Goal: Task Accomplishment & Management: Use online tool/utility

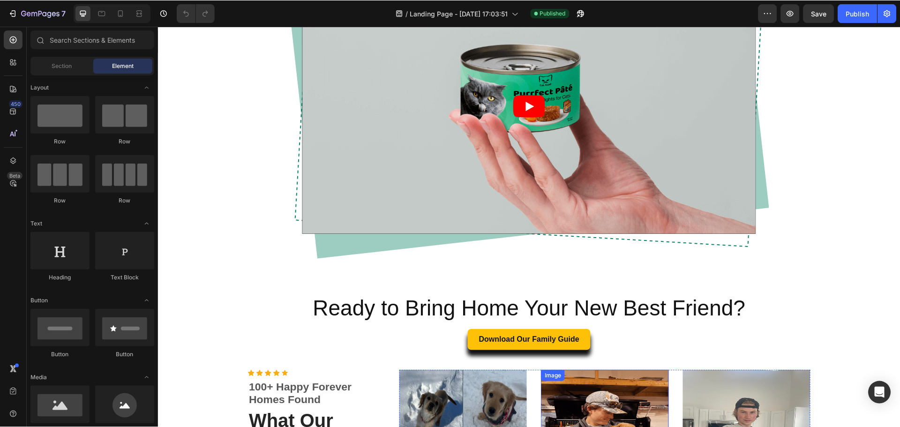
scroll to position [656, 0]
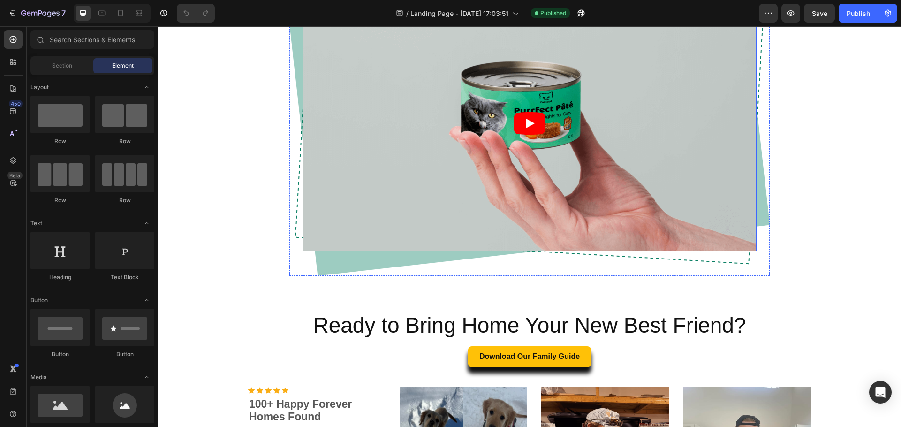
click at [397, 224] on article at bounding box center [529, 123] width 454 height 256
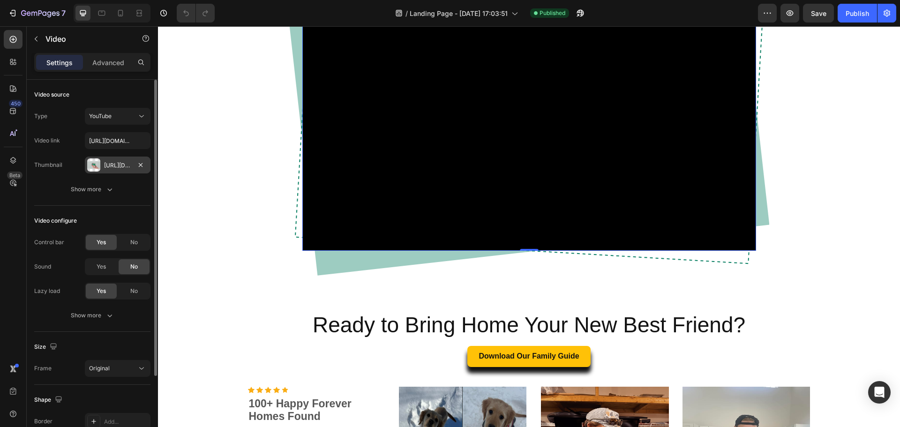
click at [113, 162] on div "[URL][DOMAIN_NAME]" at bounding box center [117, 165] width 27 height 8
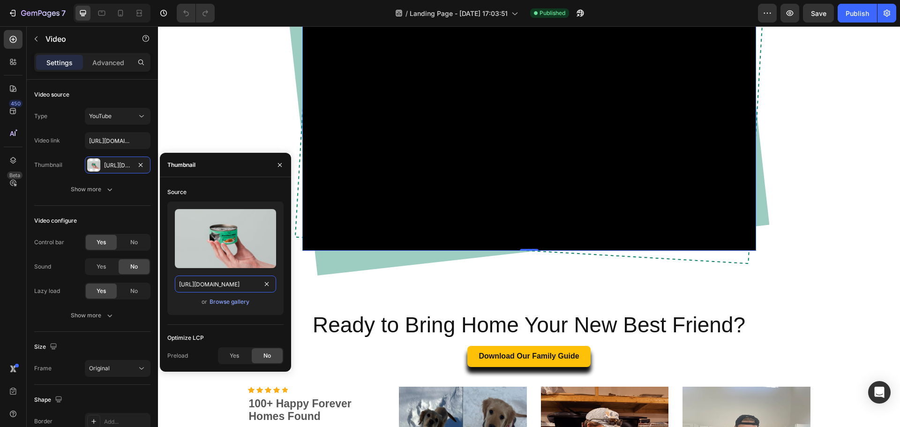
click at [222, 282] on input "[URL][DOMAIN_NAME]" at bounding box center [225, 284] width 101 height 17
paste input "videos/c/o/v/d0f0e2b0e6bb4e178ed35ad1c117b23e.mp4"
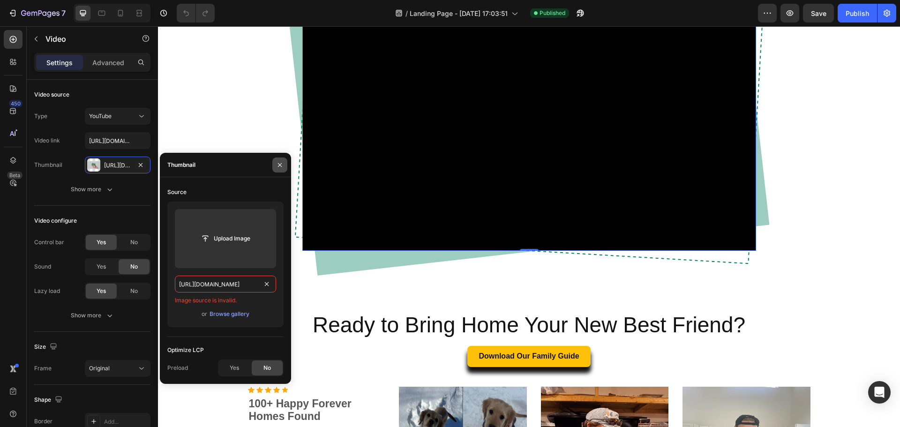
type input "[URL][DOMAIN_NAME]"
click at [279, 167] on icon "button" at bounding box center [280, 165] width 8 height 8
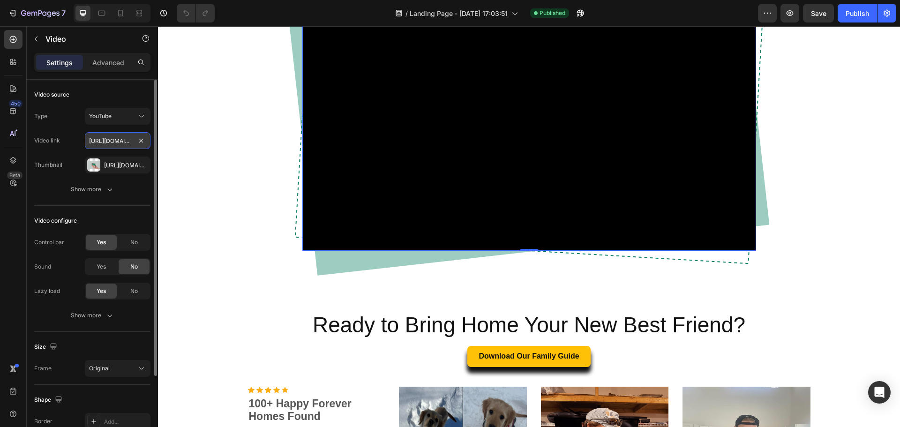
click at [109, 144] on input "[URL][DOMAIN_NAME]" at bounding box center [118, 140] width 66 height 17
paste input "[DOMAIN_NAME][URL]"
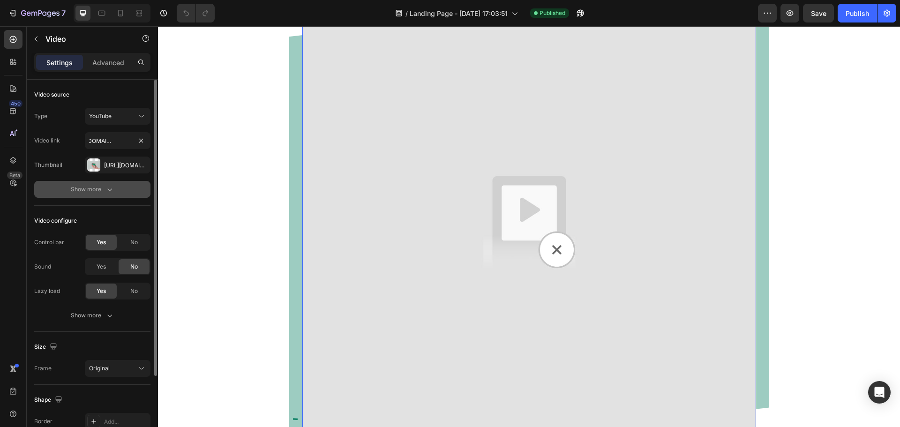
click at [133, 192] on button "Show more" at bounding box center [92, 189] width 116 height 17
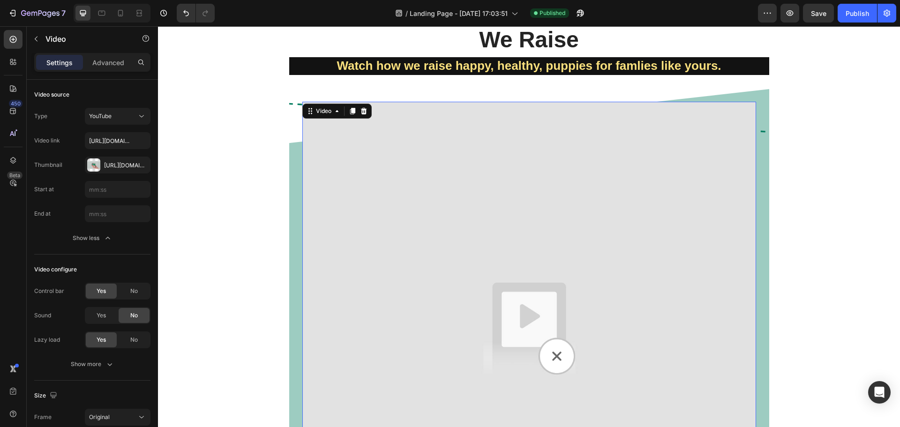
scroll to position [547, 0]
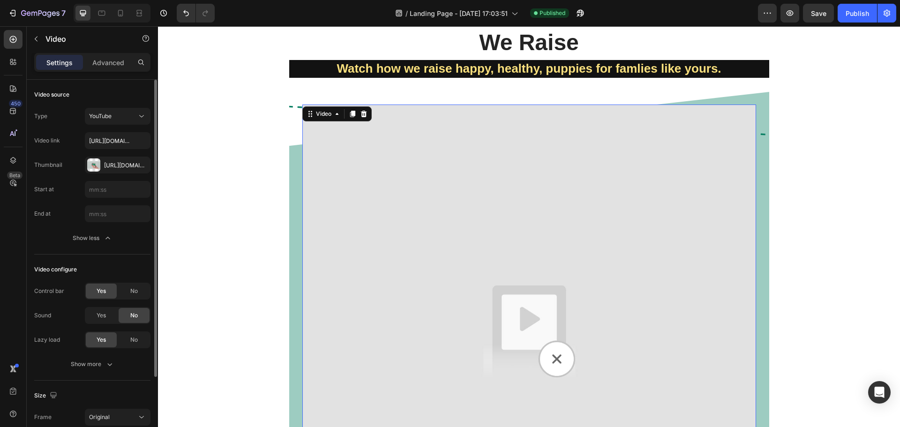
click at [118, 270] on div "Video configure" at bounding box center [92, 269] width 116 height 15
click at [118, 114] on div "YouTube" at bounding box center [113, 116] width 48 height 8
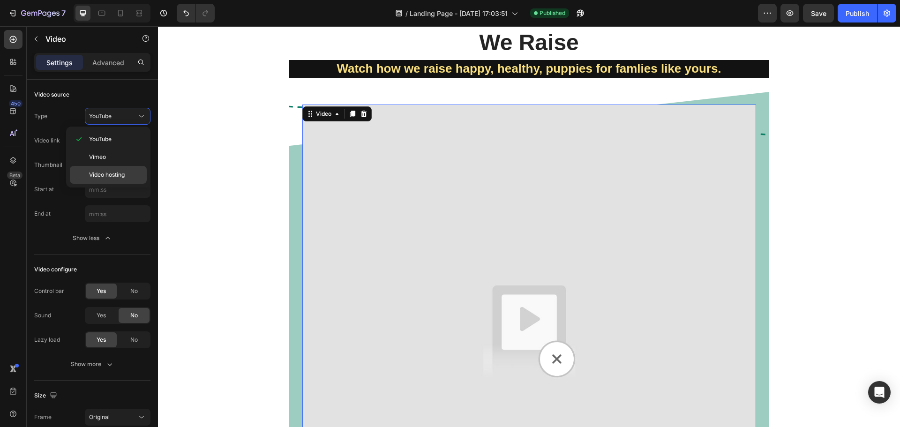
click at [113, 168] on div "Video hosting" at bounding box center [108, 175] width 77 height 18
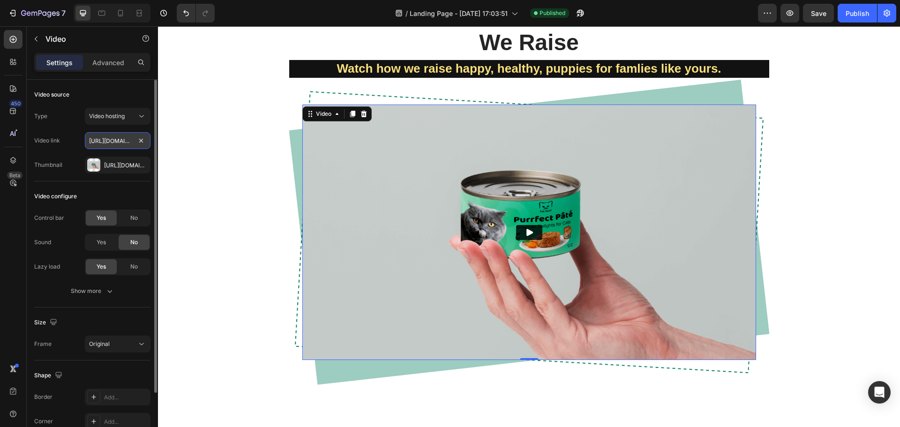
click at [108, 140] on input "[URL][DOMAIN_NAME]" at bounding box center [118, 140] width 66 height 17
paste input "[DOMAIN_NAME][URL]"
type input "[URL][DOMAIN_NAME]"
click at [130, 193] on div "Video configure" at bounding box center [92, 196] width 116 height 15
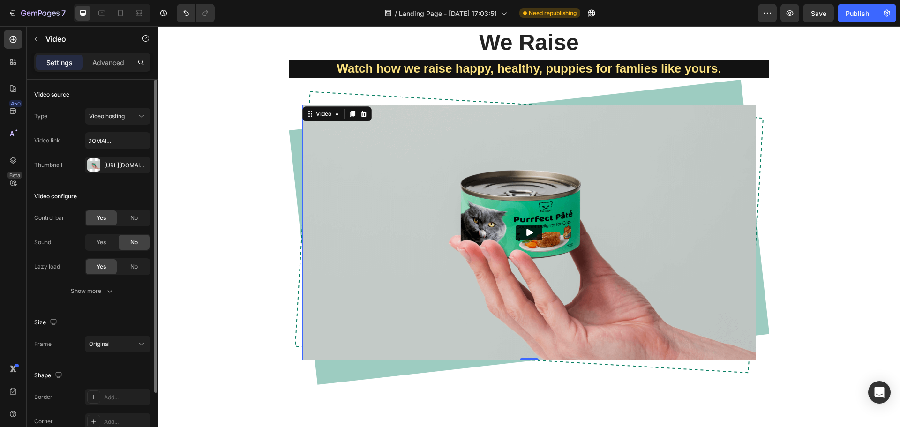
scroll to position [0, 0]
click at [527, 230] on icon "Play" at bounding box center [530, 232] width 7 height 7
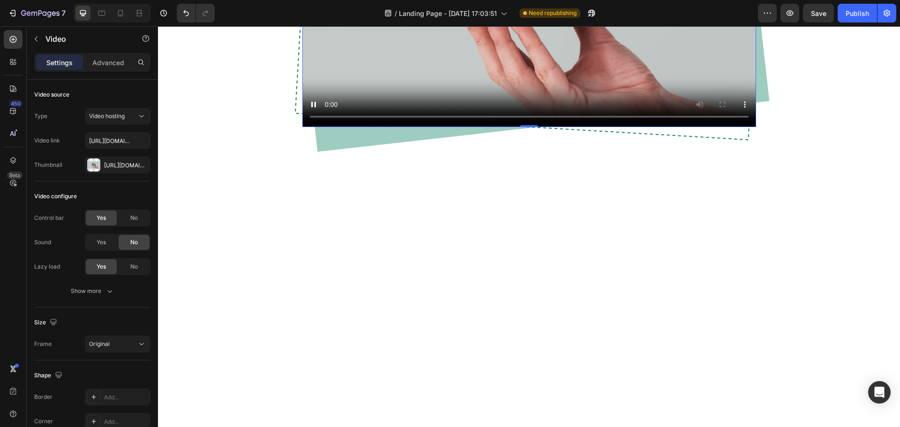
scroll to position [875, 0]
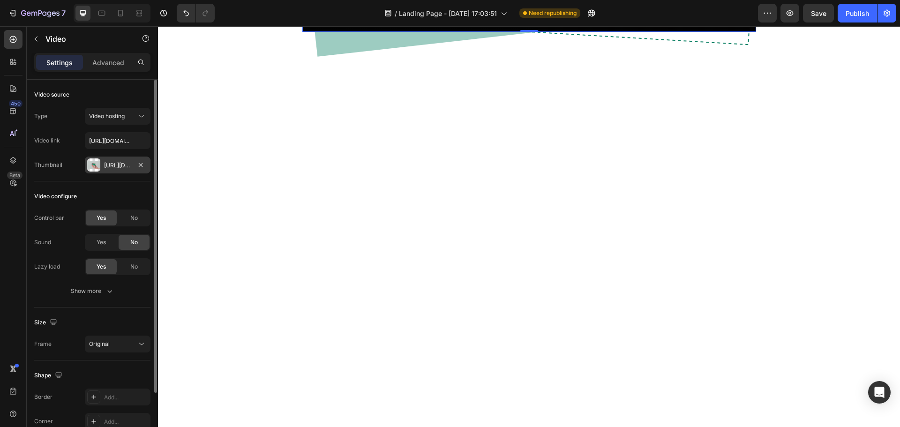
click at [113, 167] on div "[URL][DOMAIN_NAME]" at bounding box center [117, 165] width 27 height 8
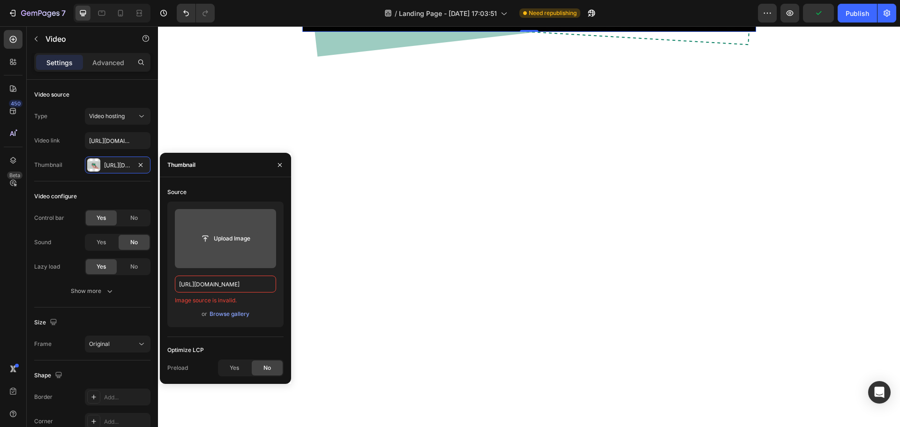
click at [238, 236] on input "file" at bounding box center [225, 239] width 65 height 16
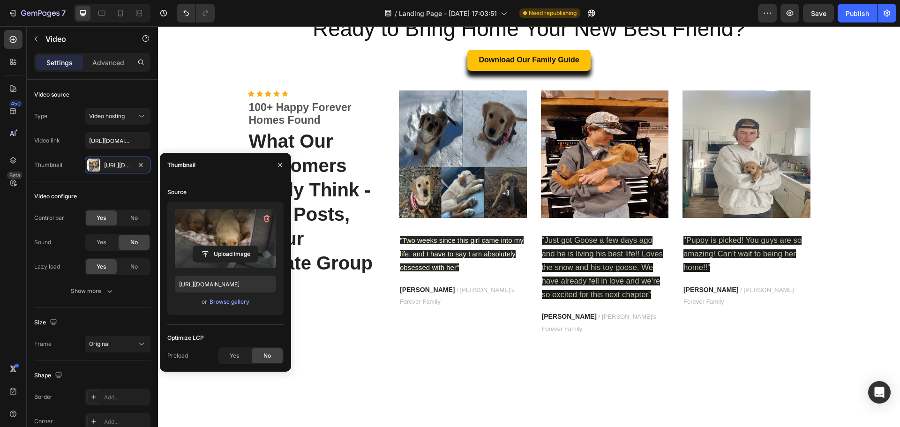
scroll to position [1204, 0]
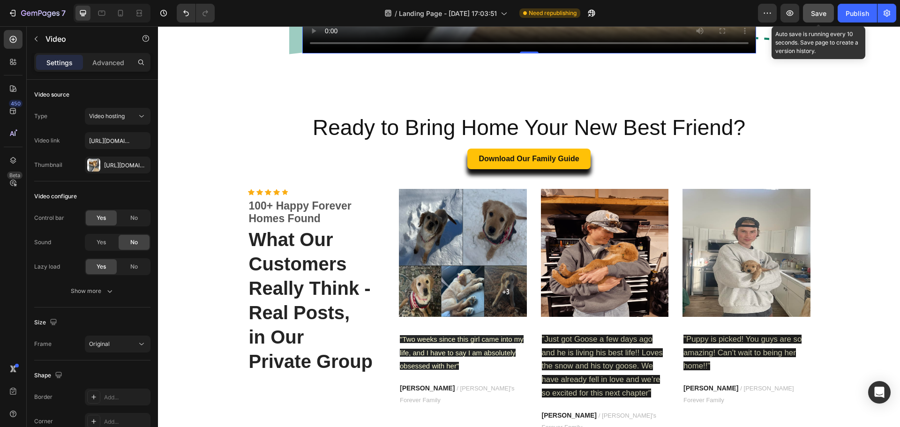
click at [824, 22] on button "Save" at bounding box center [818, 13] width 31 height 19
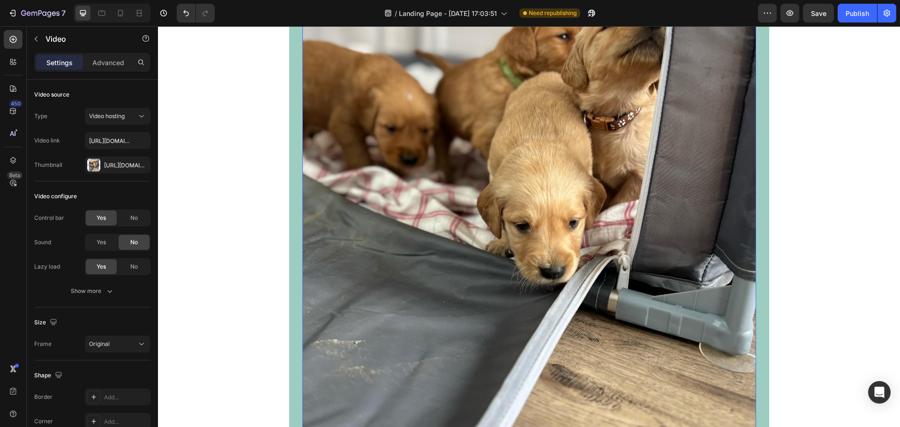
scroll to position [438, 0]
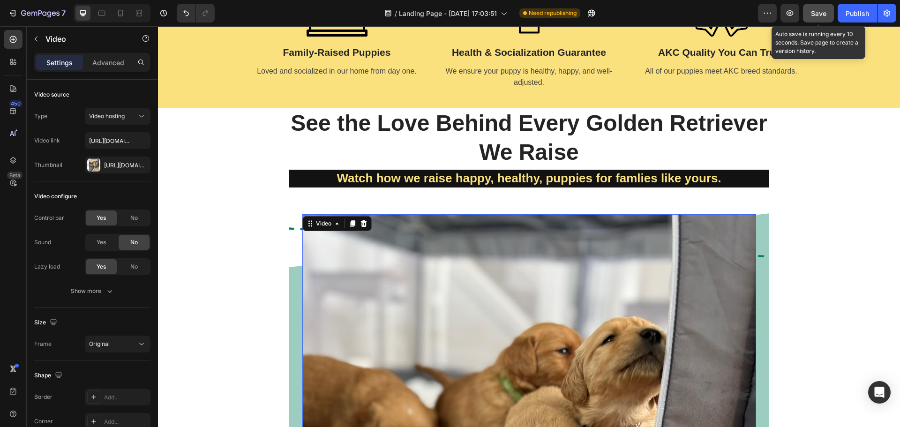
click at [811, 10] on button "Save" at bounding box center [818, 13] width 31 height 19
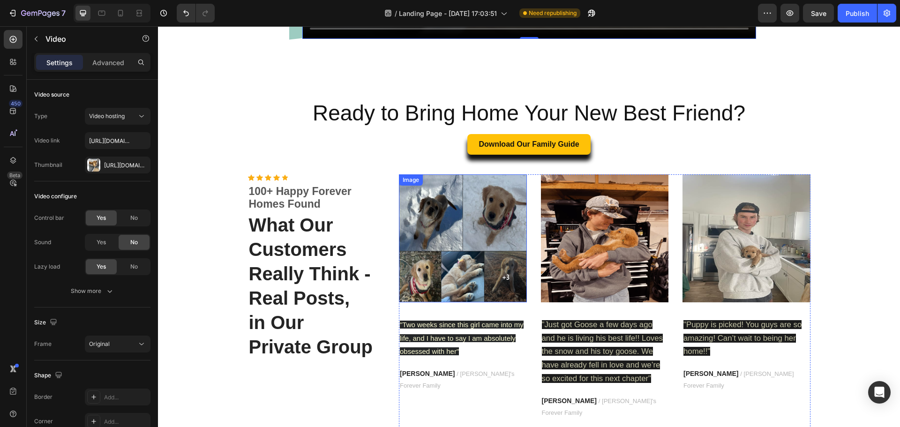
scroll to position [1204, 0]
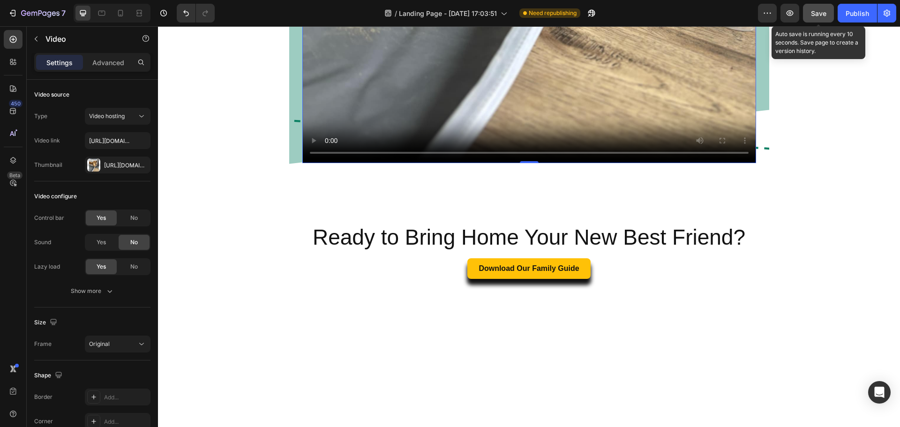
click at [818, 15] on span "Save" at bounding box center [818, 13] width 15 height 8
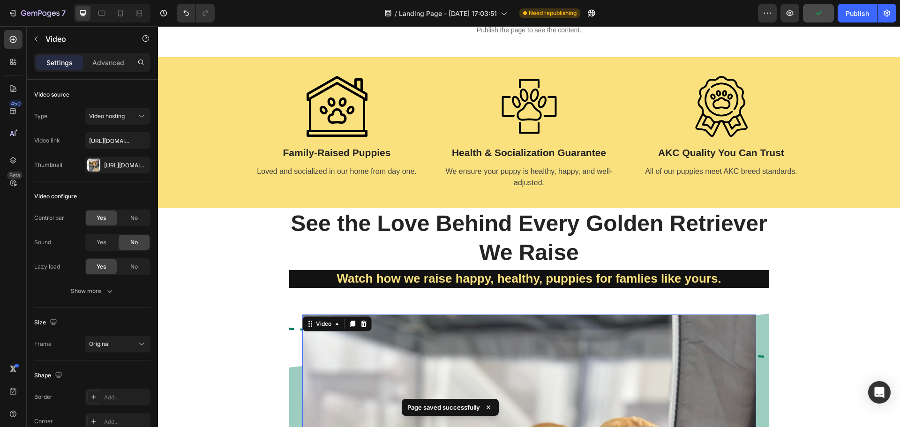
scroll to position [328, 0]
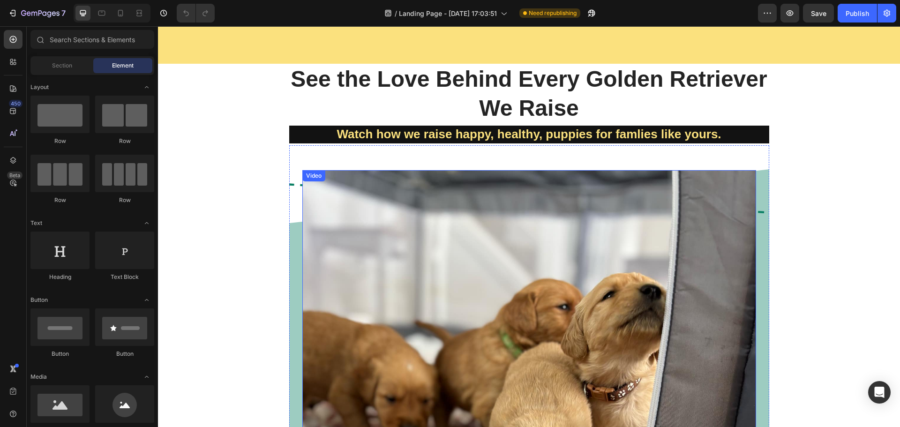
scroll to position [328, 0]
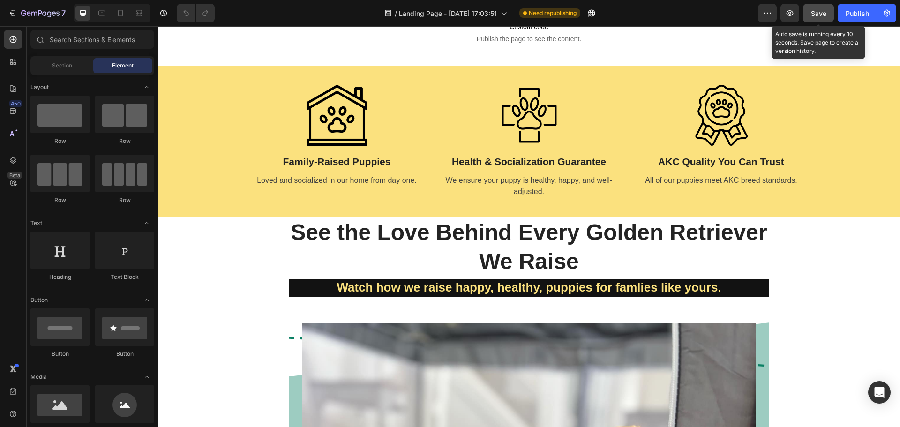
click at [826, 19] on button "Save" at bounding box center [818, 13] width 31 height 19
